Goal: Task Accomplishment & Management: Complete application form

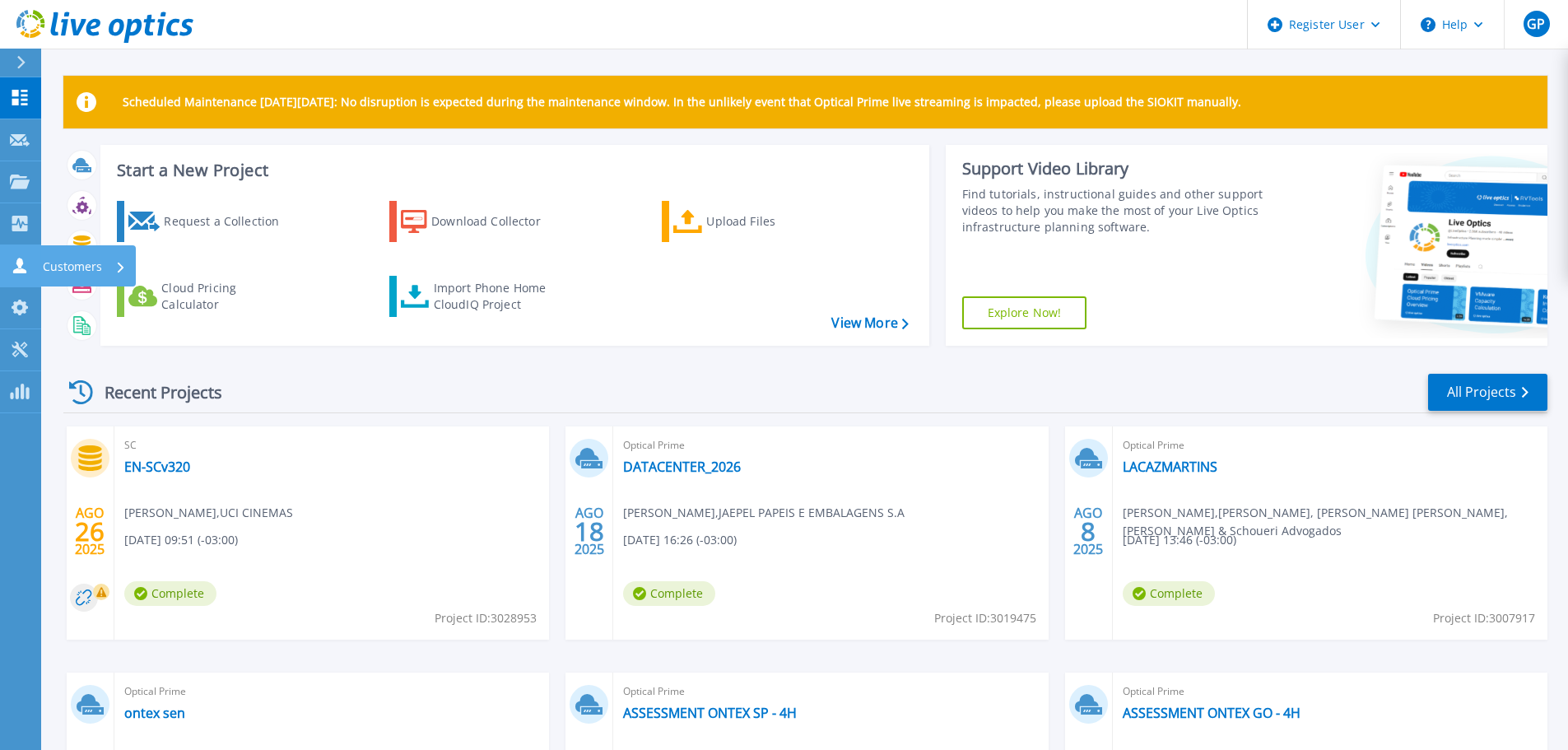
click at [10, 265] on icon at bounding box center [20, 265] width 20 height 15
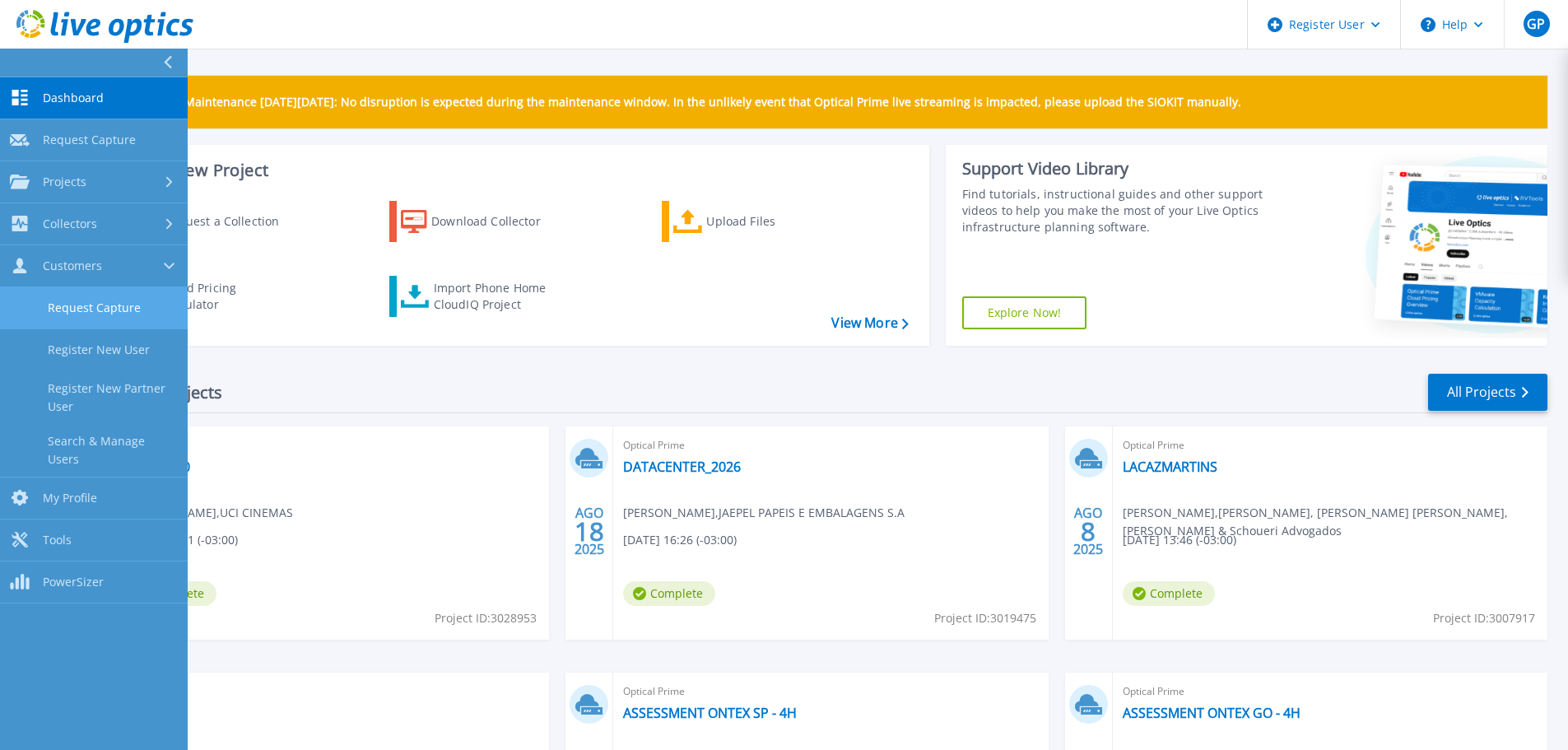
click at [74, 303] on link "Request Capture" at bounding box center [93, 308] width 187 height 42
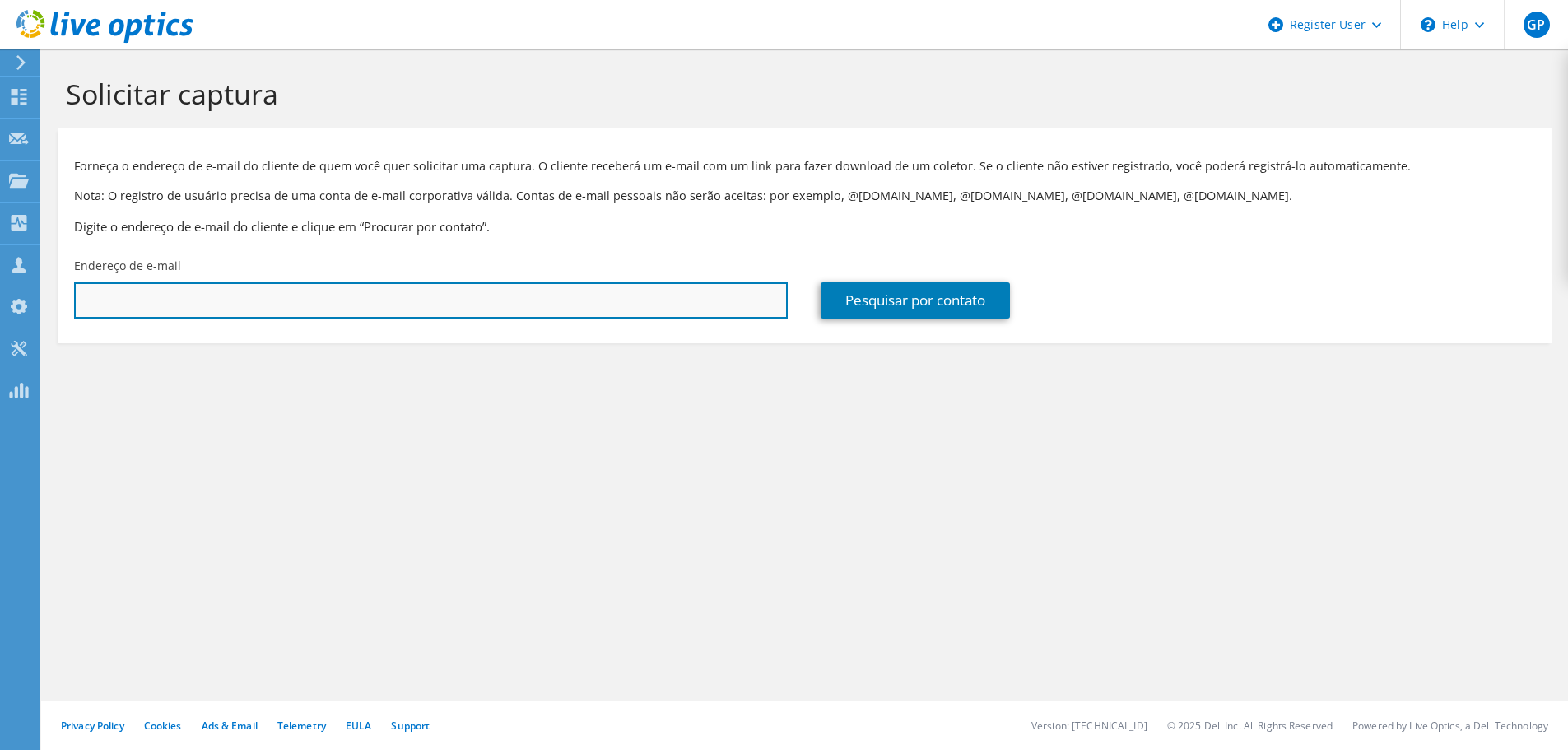
click at [295, 307] on input "text" at bounding box center [431, 301] width 714 height 36
paste input "rodrigo.amaral@agrotools.com.br"
type input "rodrigo.amaral@agrotools.com.br"
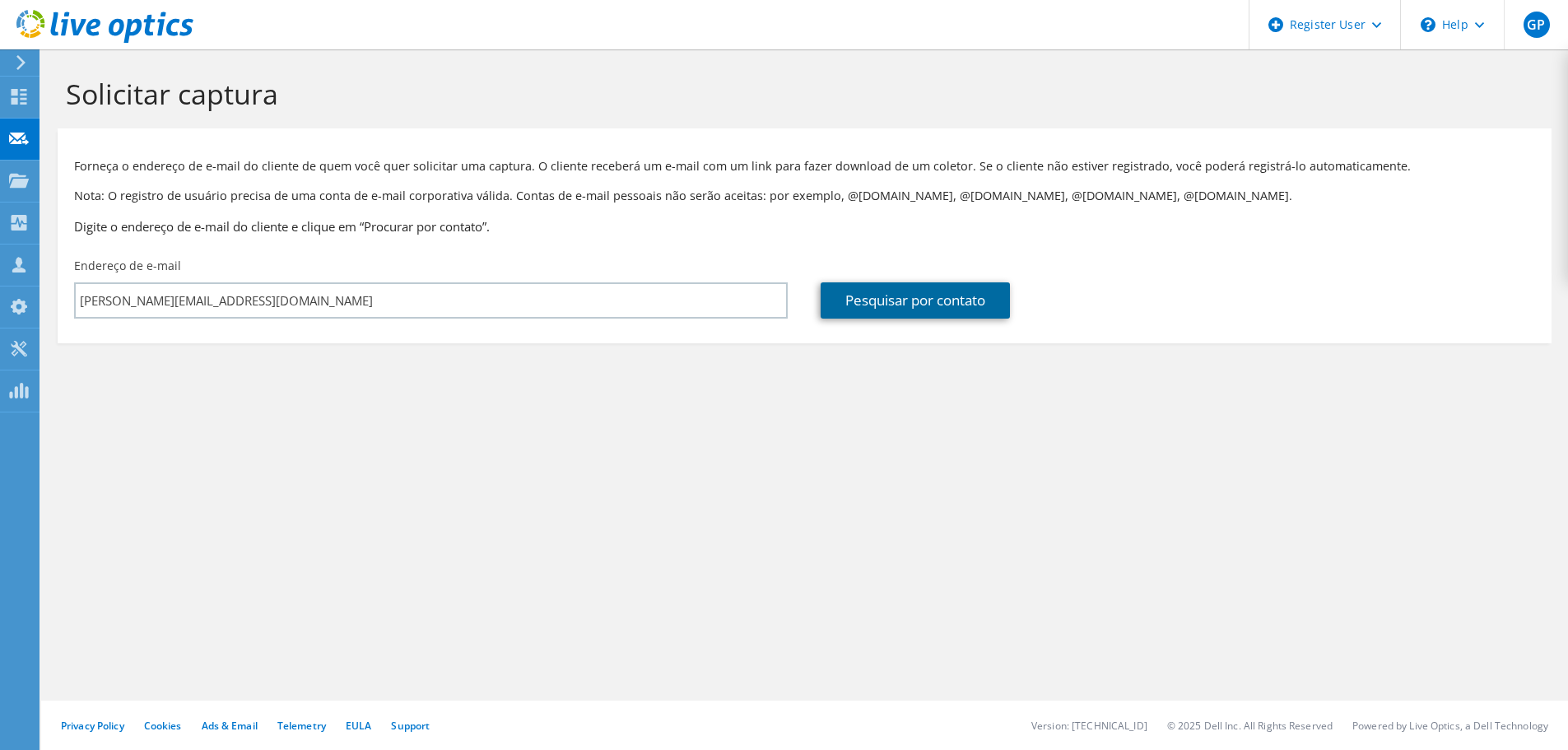
click at [890, 309] on link "Pesquisar por contato" at bounding box center [915, 301] width 189 height 36
type input "AGROTOOLS GESTAO E MONITORAMENTO GEO ESPACIAL DE RISCOS LTDA"
type input "Rodrigo"
type input "Amaral"
type input "[GEOGRAPHIC_DATA]"
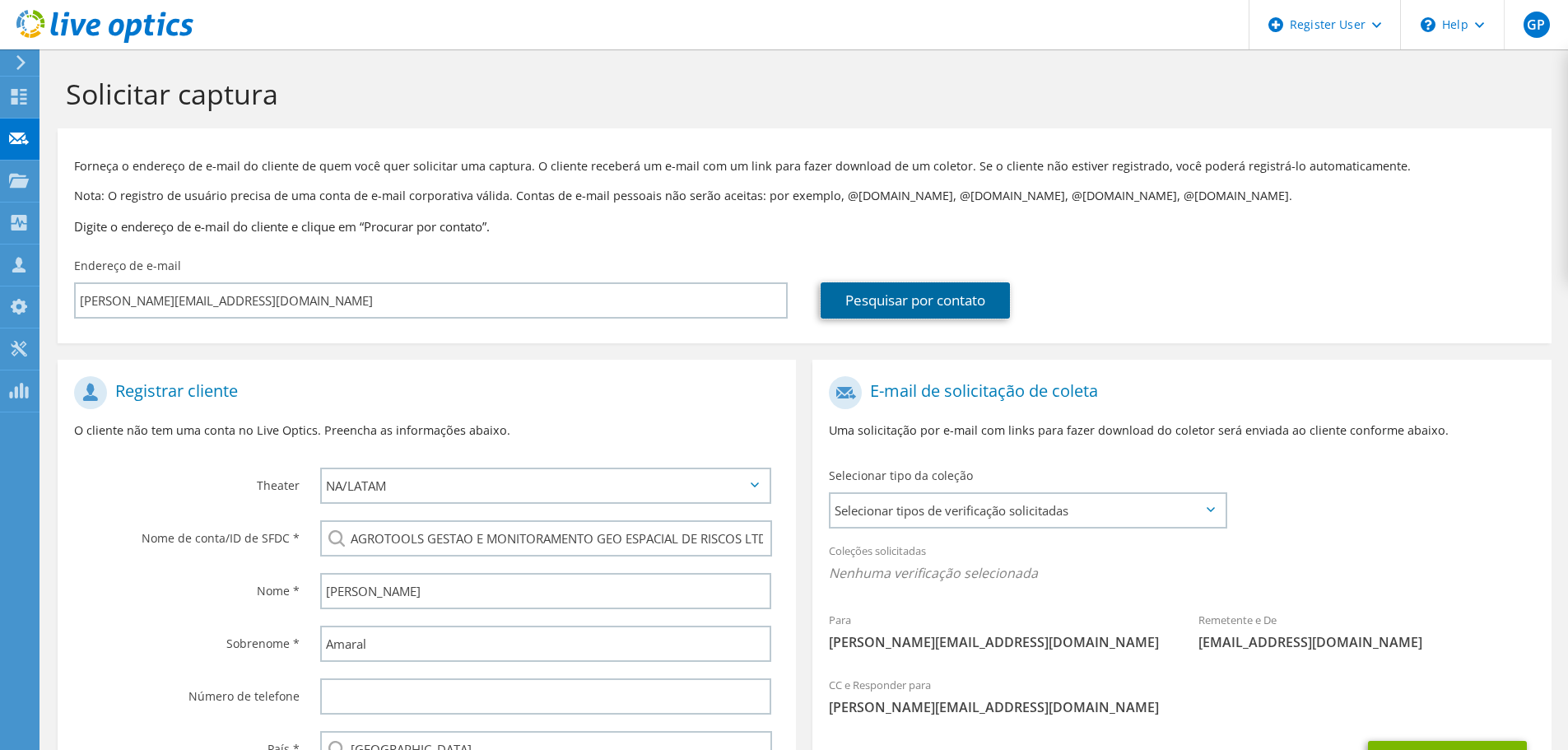
scroll to position [185, 0]
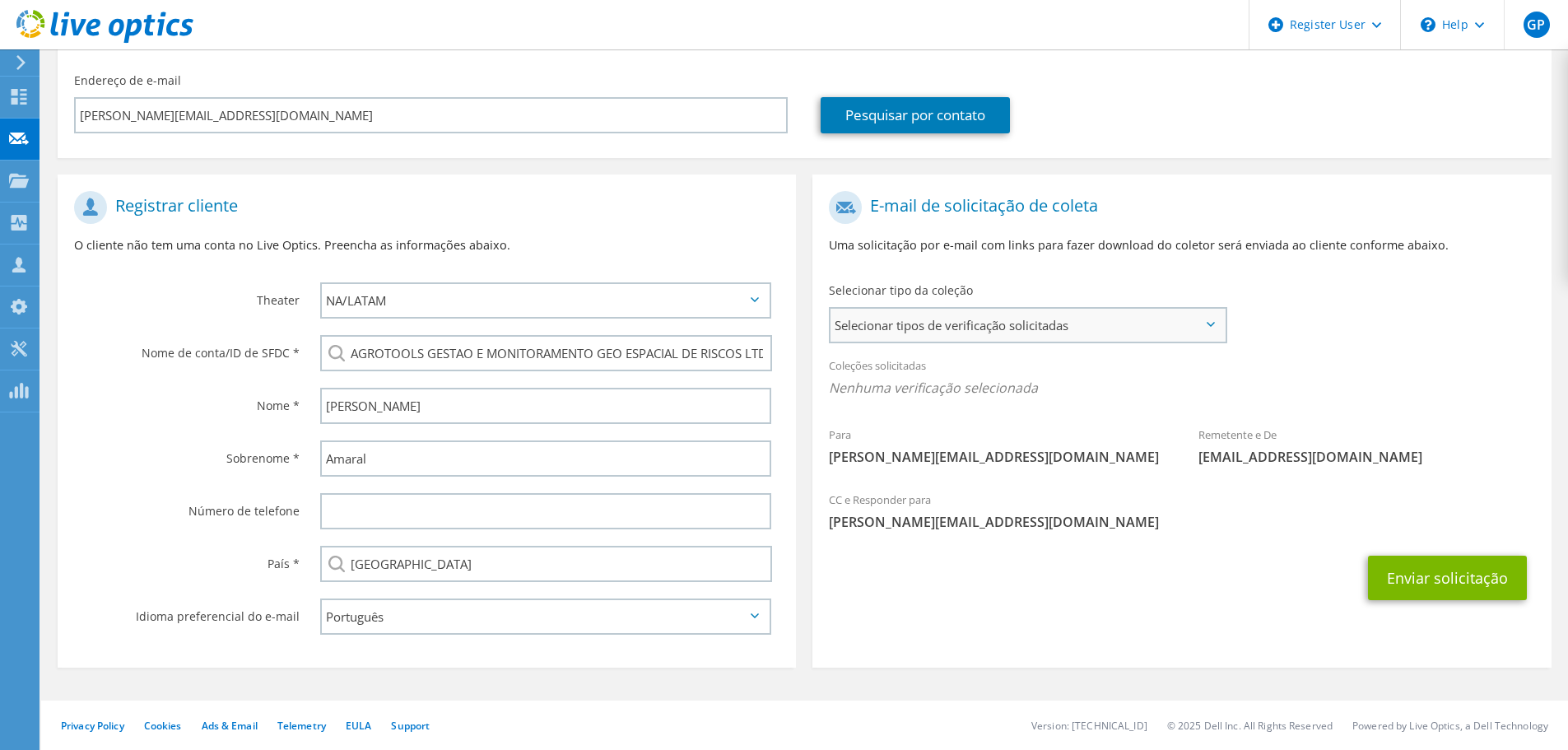
click at [929, 335] on span "Selecionar tipos de verificação solicitadas" at bounding box center [1027, 325] width 395 height 33
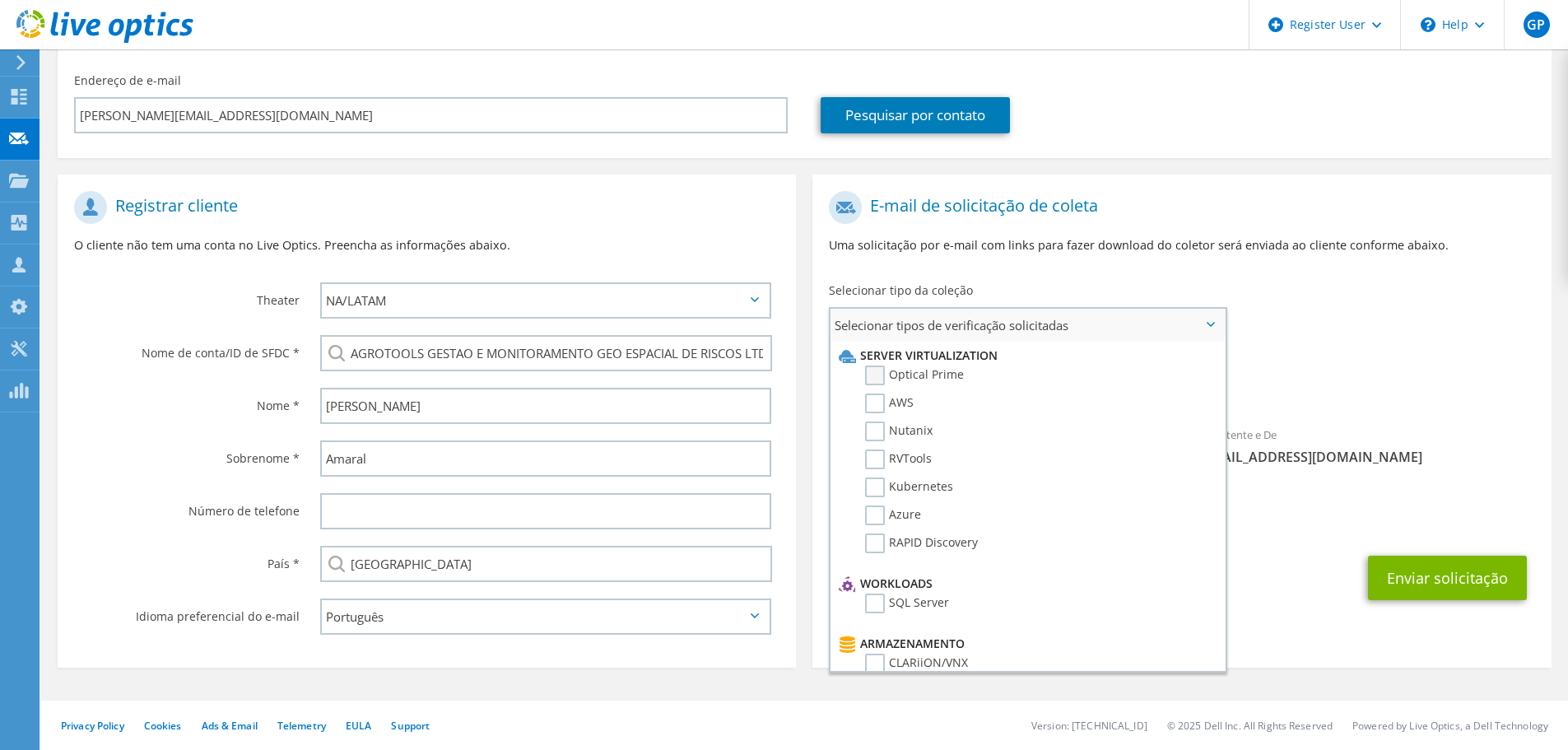
click at [885, 379] on label "Optical Prime" at bounding box center [914, 375] width 98 height 20
click at [0, 0] on input "Optical Prime" at bounding box center [0, 0] width 0 height 0
click at [1280, 546] on div "CC e Responder para Guilherme.Picoral@dell.com" at bounding box center [1181, 520] width 738 height 65
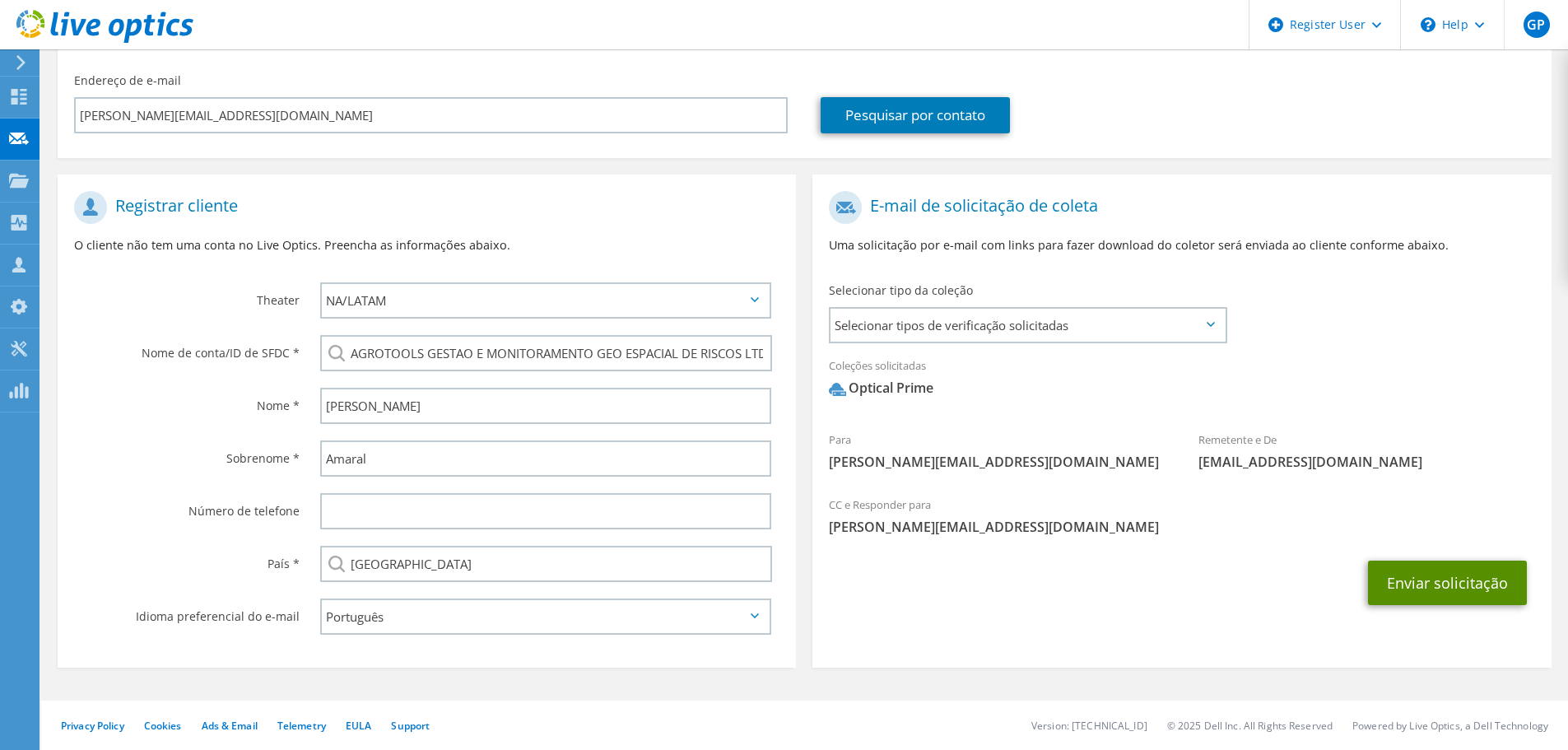
click at [1369, 569] on button "Enviar solicitação" at bounding box center [1447, 583] width 159 height 45
